Goal: Task Accomplishment & Management: Manage account settings

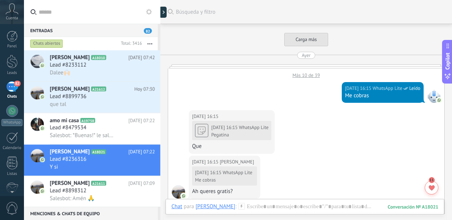
click at [111, 100] on div "Lead #8899736" at bounding box center [102, 96] width 105 height 7
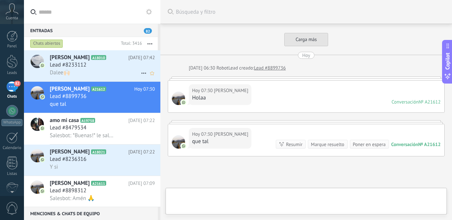
scroll to position [64, 0]
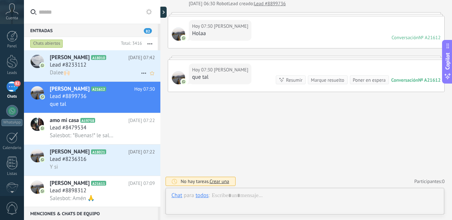
click at [100, 68] on div "Lead #8233112" at bounding box center [102, 64] width 105 height 7
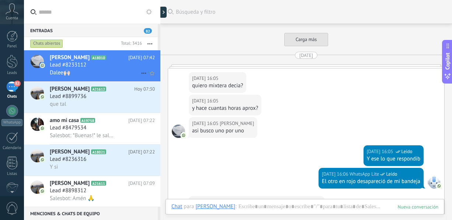
scroll to position [1020, 0]
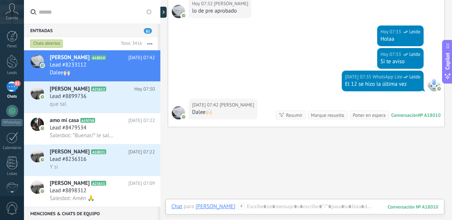
click at [152, 44] on use "button" at bounding box center [150, 43] width 5 height 1
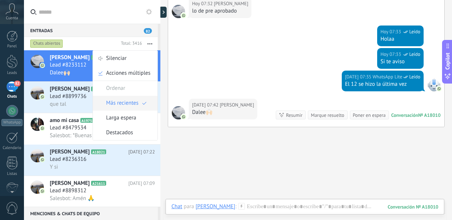
click at [131, 106] on span "Más recientes" at bounding box center [122, 103] width 32 height 15
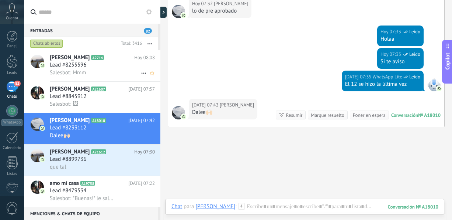
click at [83, 66] on span "Lead #8255596" at bounding box center [68, 64] width 37 height 7
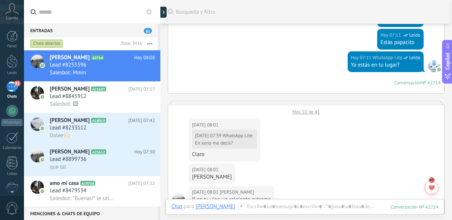
scroll to position [2516, 0]
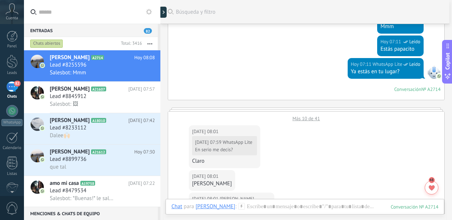
click at [452, 196] on html ".abccls-1,.abccls-2{fill-rule:evenodd}.abccls-2{fill:#fff} .abfcls-1{fill:none}…" at bounding box center [226, 110] width 452 height 220
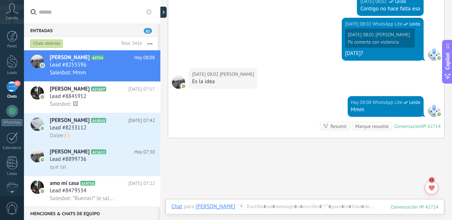
scroll to position [2827, 0]
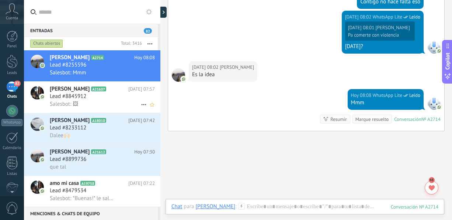
click at [100, 106] on div "Salesbot: 🖼" at bounding box center [102, 104] width 105 height 8
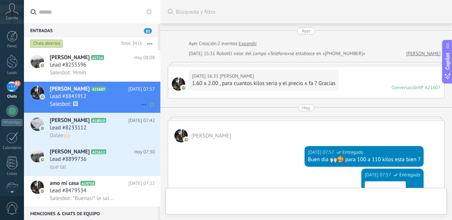
scroll to position [218, 0]
